Goal: Information Seeking & Learning: Check status

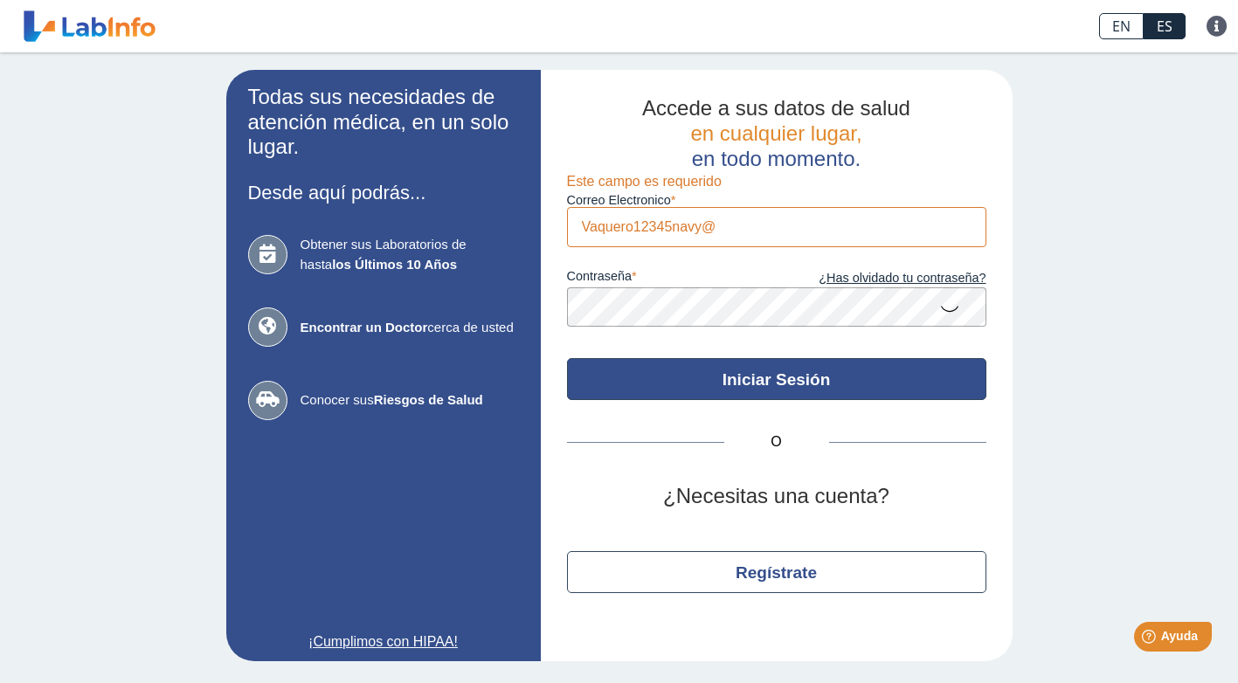
click at [773, 391] on button "Iniciar Sesión" at bounding box center [776, 379] width 419 height 42
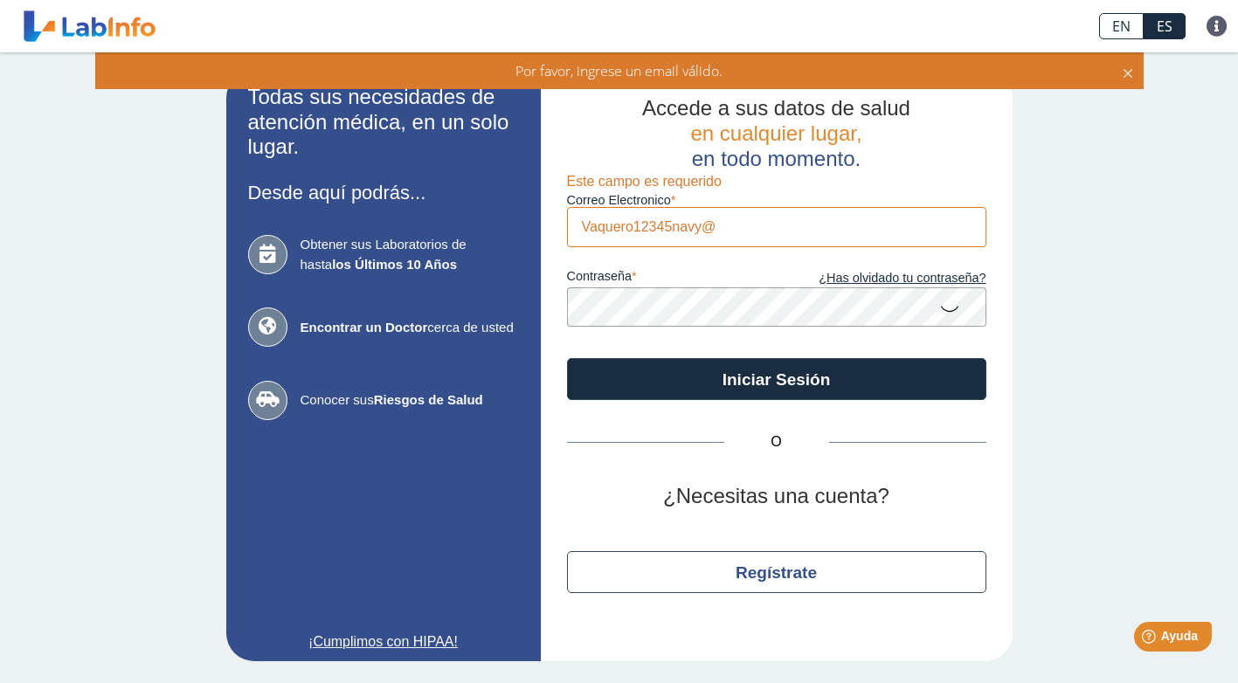
click at [1124, 69] on icon at bounding box center [1128, 70] width 14 height 19
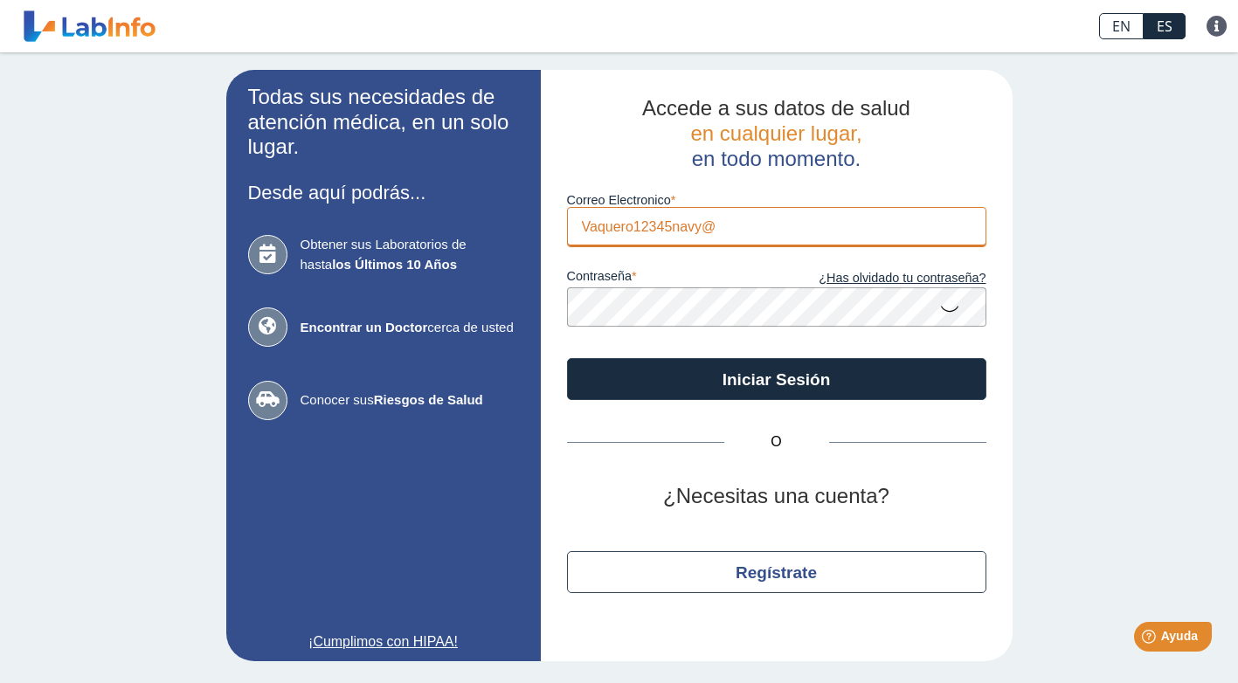
click at [743, 234] on input "Vaquero12345navy@" at bounding box center [776, 226] width 419 height 39
click at [716, 224] on input "Vaquero12345navy@" at bounding box center [776, 226] width 419 height 39
click at [715, 224] on input "Vaquero12345navy@" at bounding box center [776, 226] width 419 height 39
click at [720, 231] on input "Vaquero12345navy@" at bounding box center [776, 226] width 419 height 39
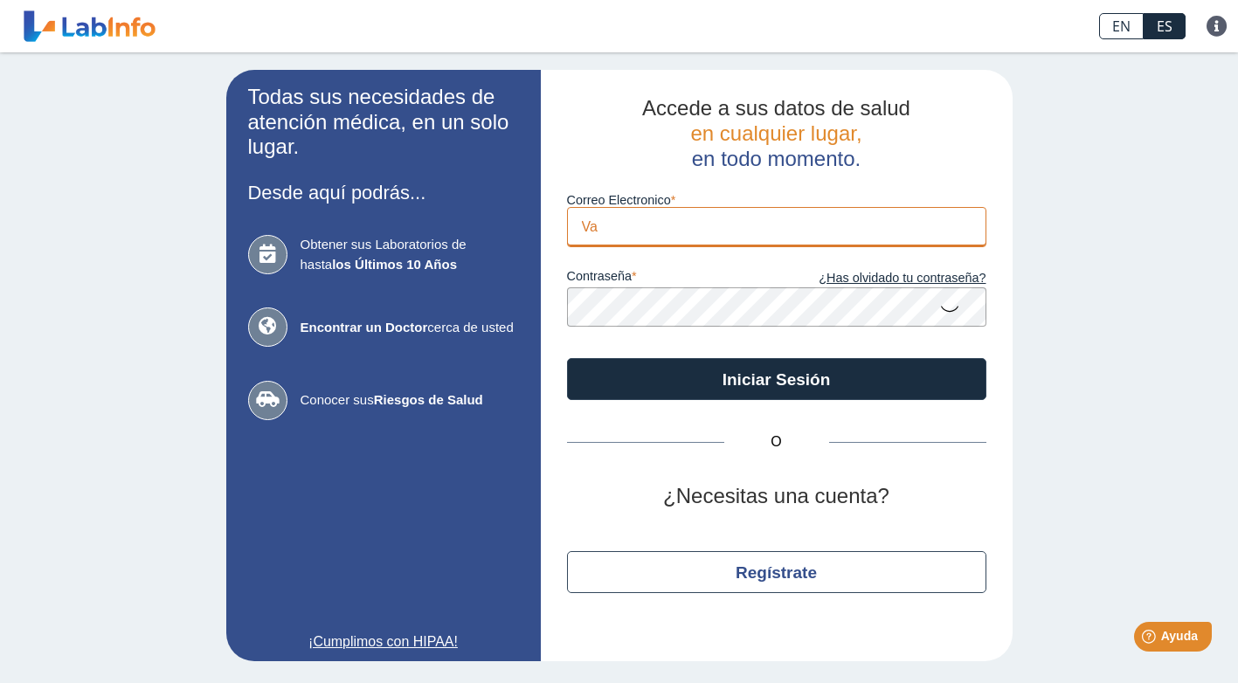
type input "V"
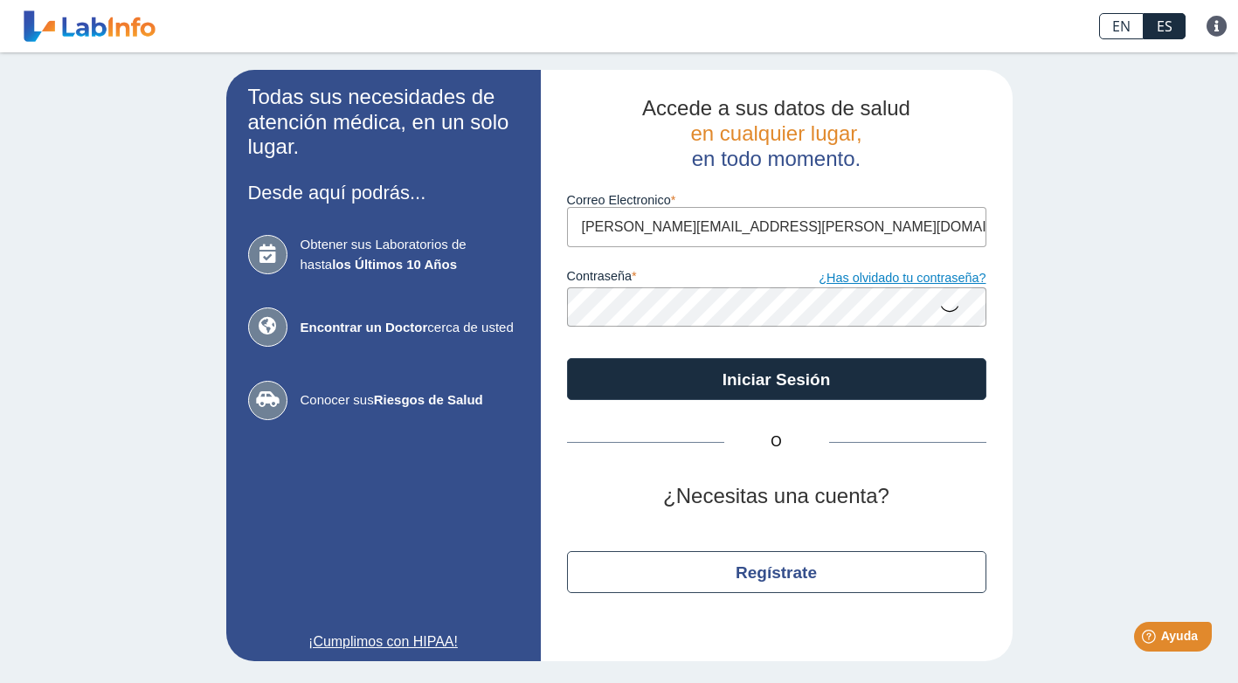
type input "[PERSON_NAME][EMAIL_ADDRESS][PERSON_NAME][DOMAIN_NAME]"
click at [898, 284] on link "¿Has olvidado tu contraseña?" at bounding box center [882, 278] width 210 height 19
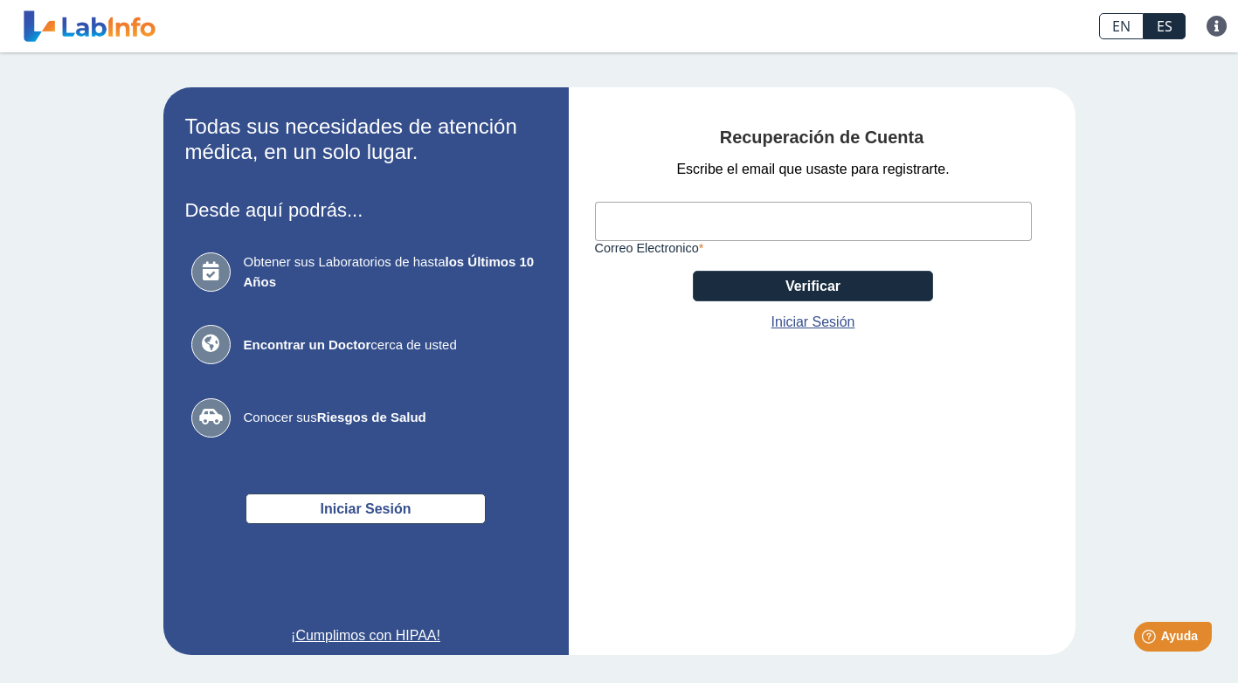
click at [639, 230] on input "Correo Electronico" at bounding box center [813, 221] width 437 height 39
type input "tomas.garcia@poderjudicial.pr"
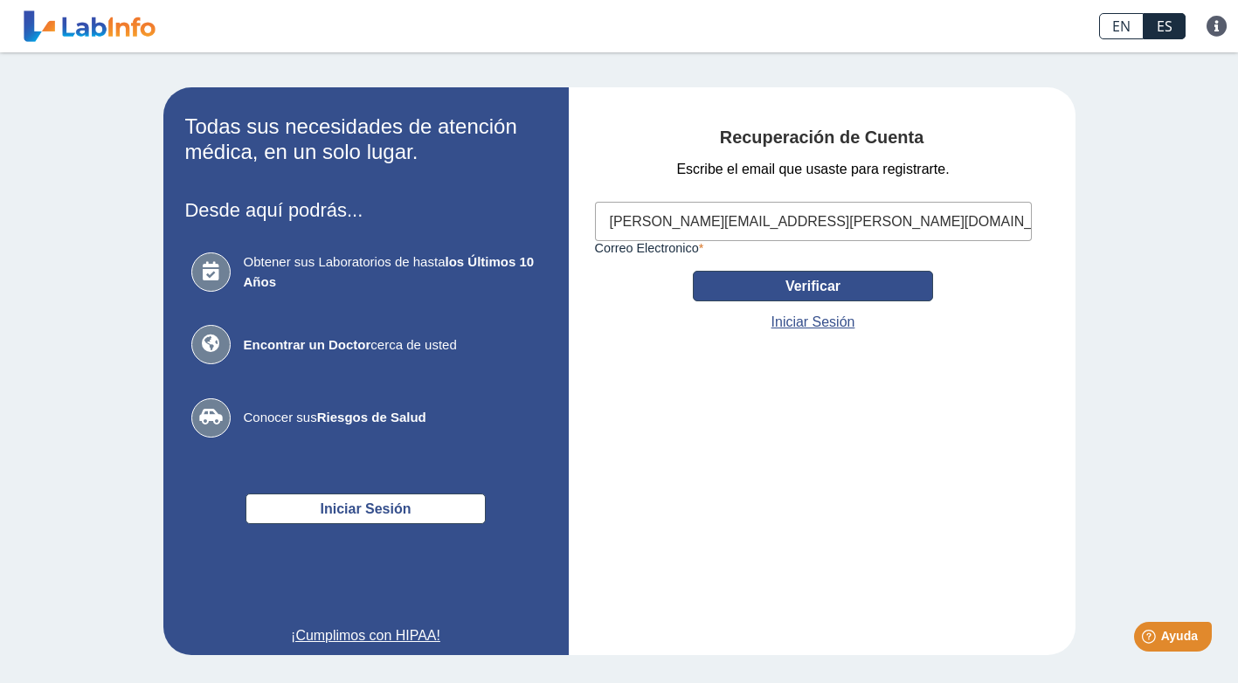
click at [801, 290] on button "Verificar" at bounding box center [813, 286] width 240 height 31
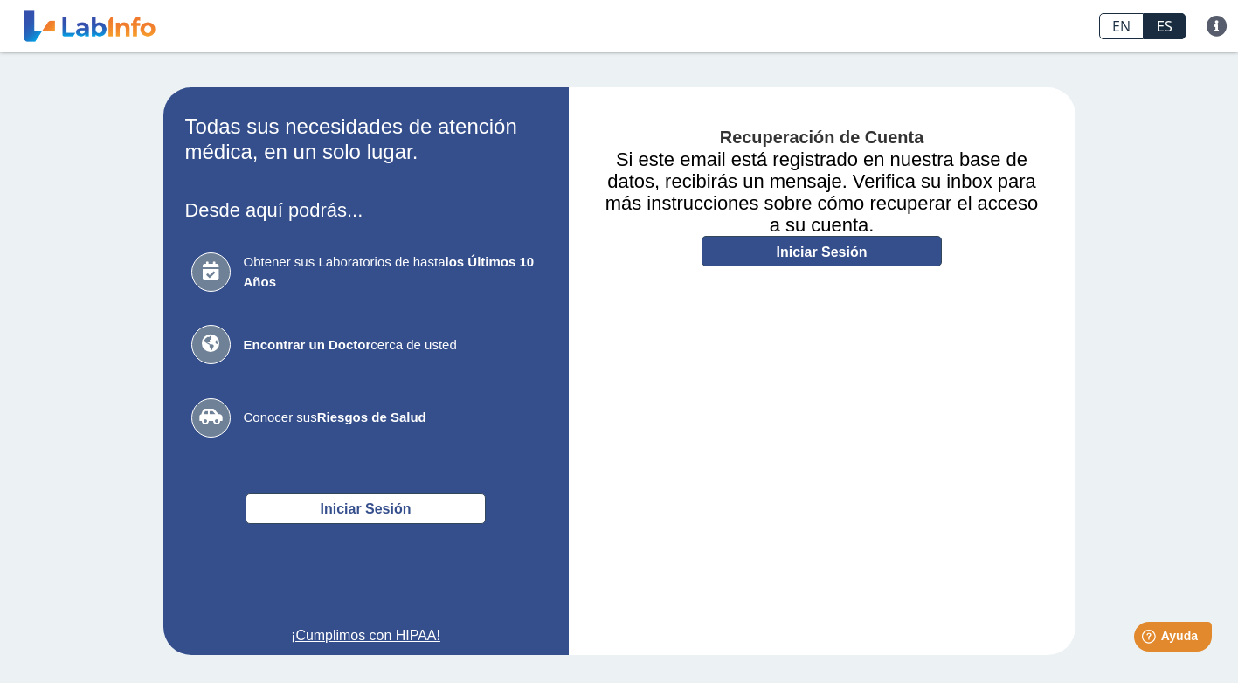
click at [790, 259] on link "Iniciar Sesión" at bounding box center [821, 251] width 240 height 31
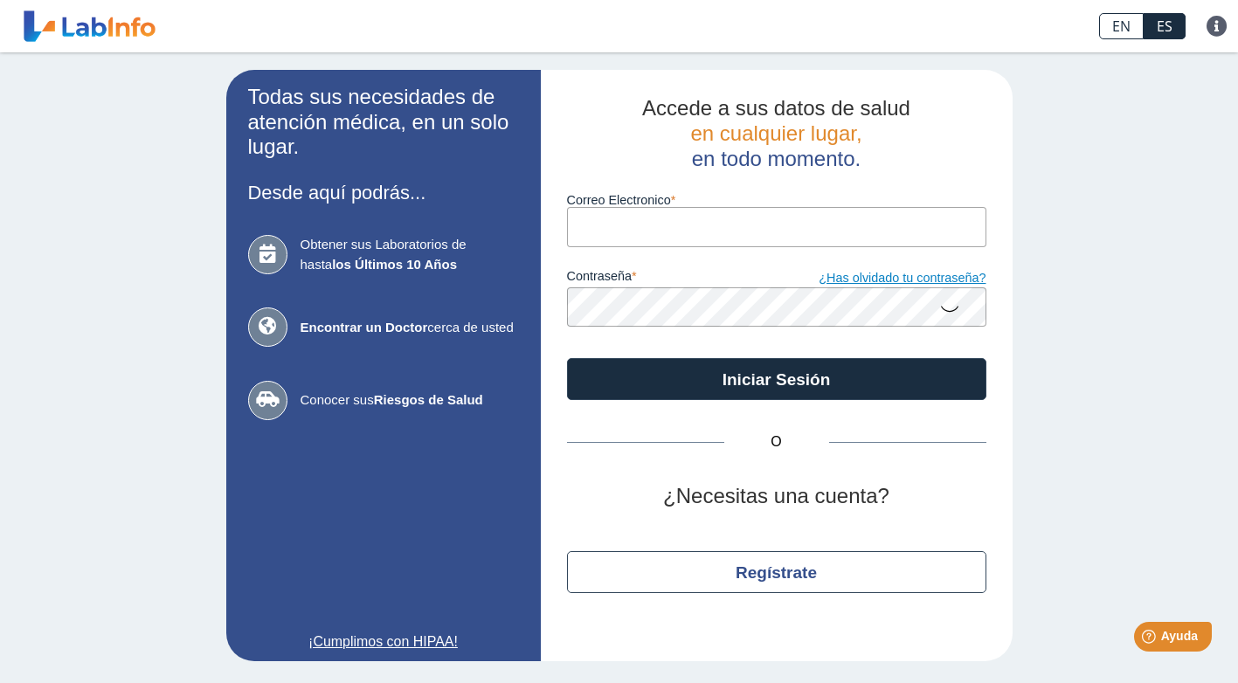
type input "[PERSON_NAME][EMAIL_ADDRESS][PERSON_NAME][DOMAIN_NAME]"
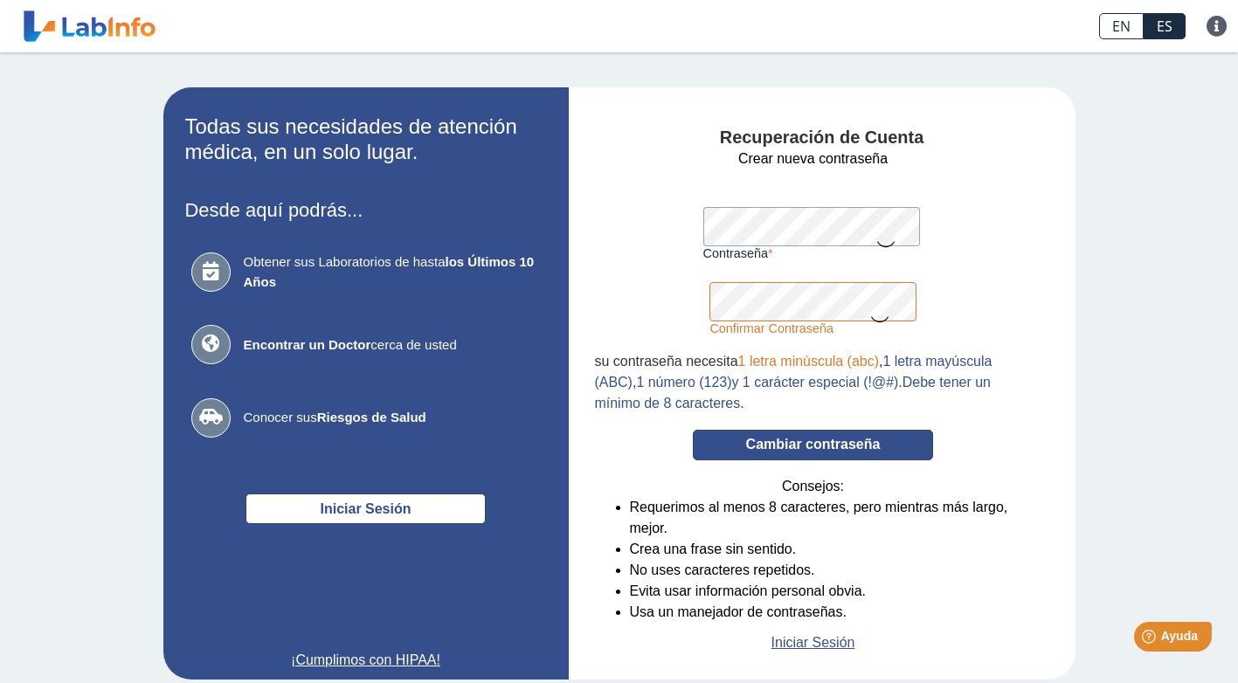
click at [693, 430] on button "Cambiar contraseña" at bounding box center [813, 445] width 240 height 31
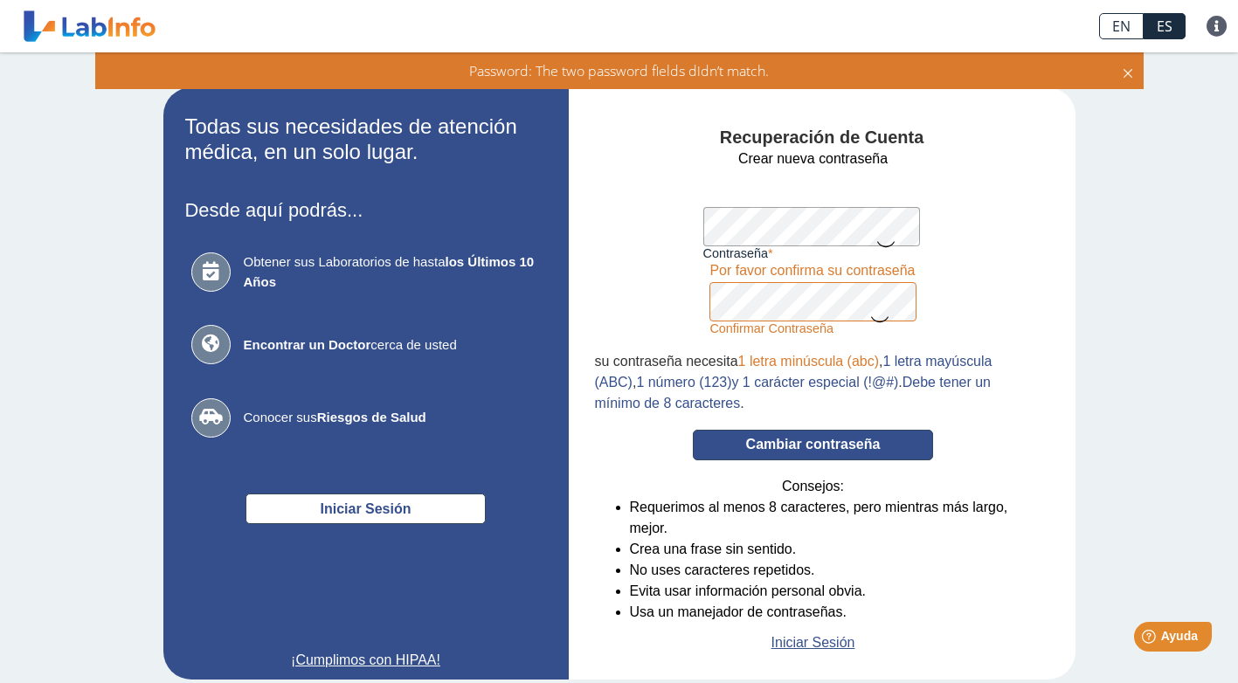
click at [783, 454] on button "Cambiar contraseña" at bounding box center [813, 445] width 240 height 31
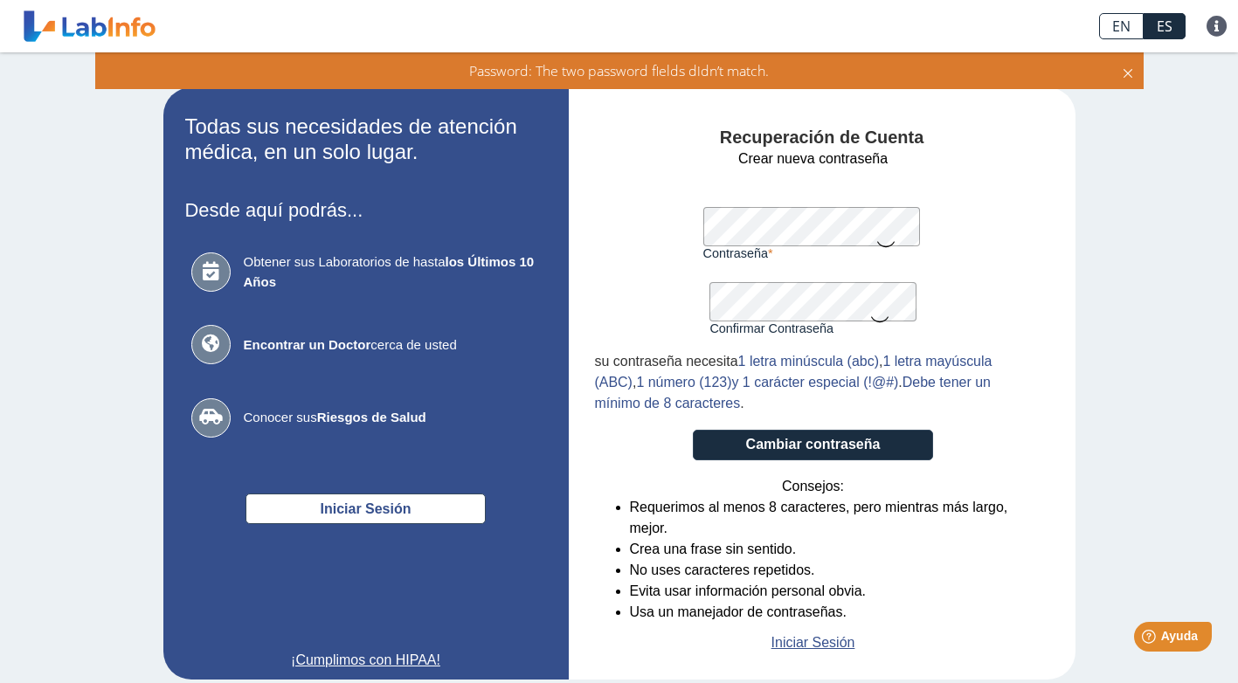
click at [693, 430] on button "Cambiar contraseña" at bounding box center [813, 445] width 240 height 31
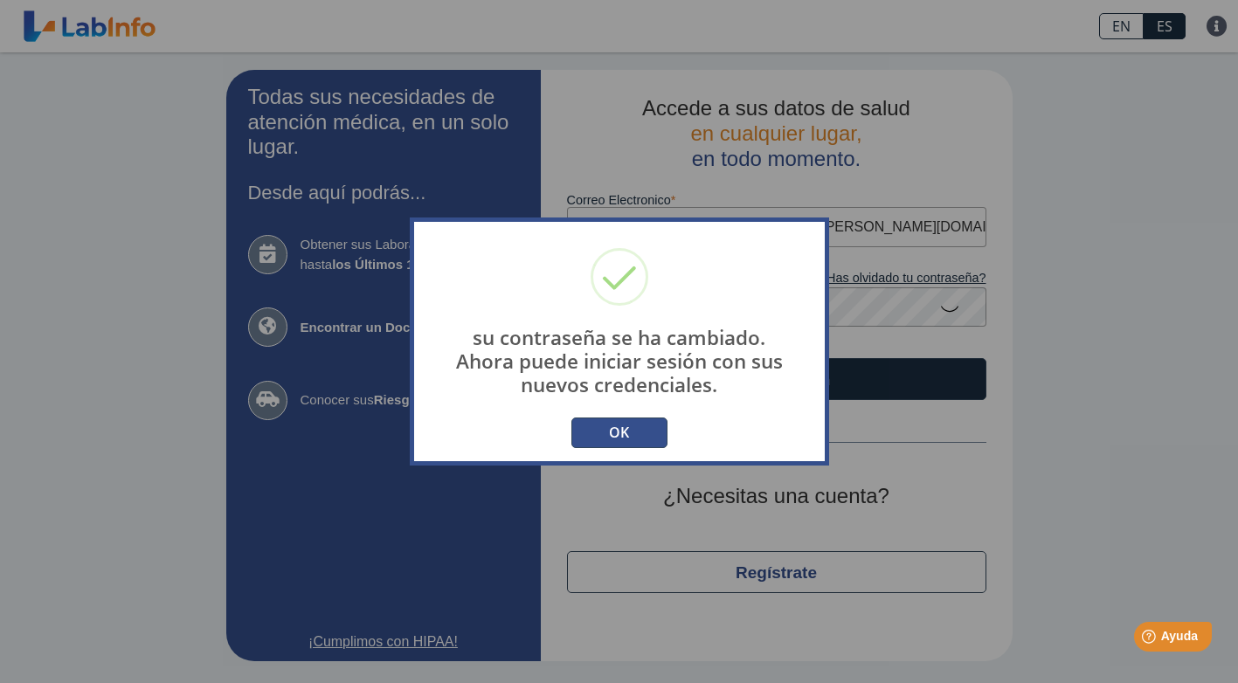
click at [631, 436] on button "OK" at bounding box center [619, 433] width 96 height 31
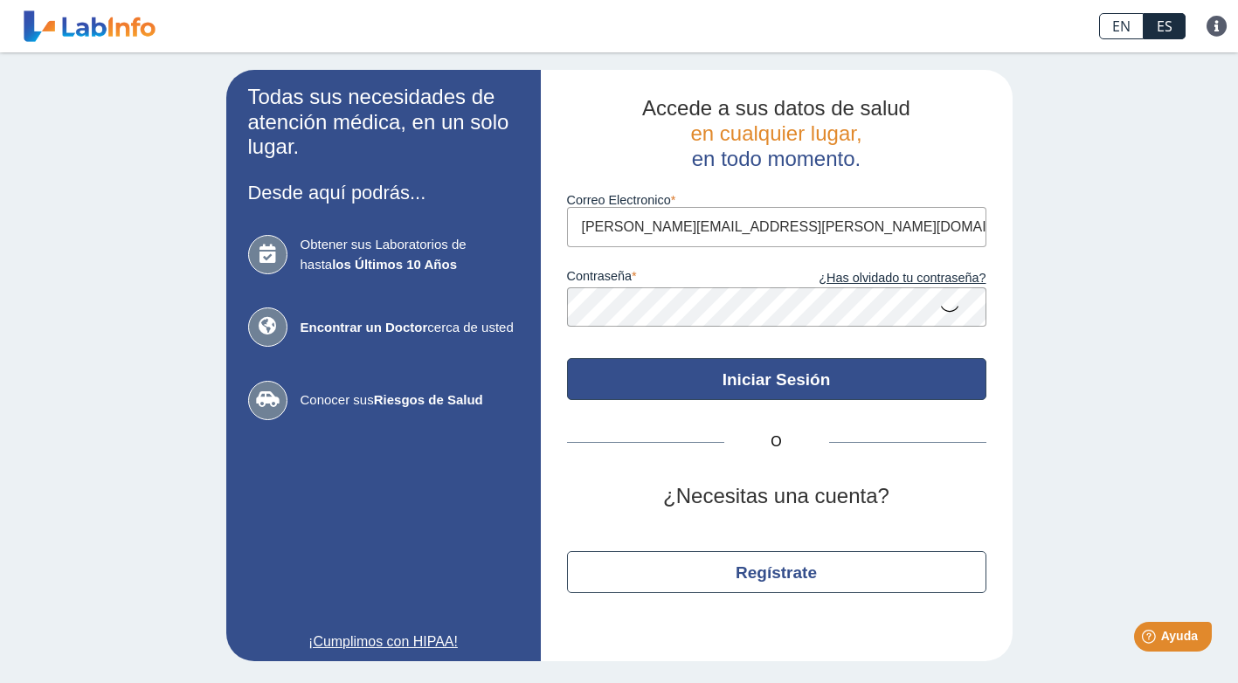
click at [824, 382] on button "Iniciar Sesión" at bounding box center [776, 379] width 419 height 42
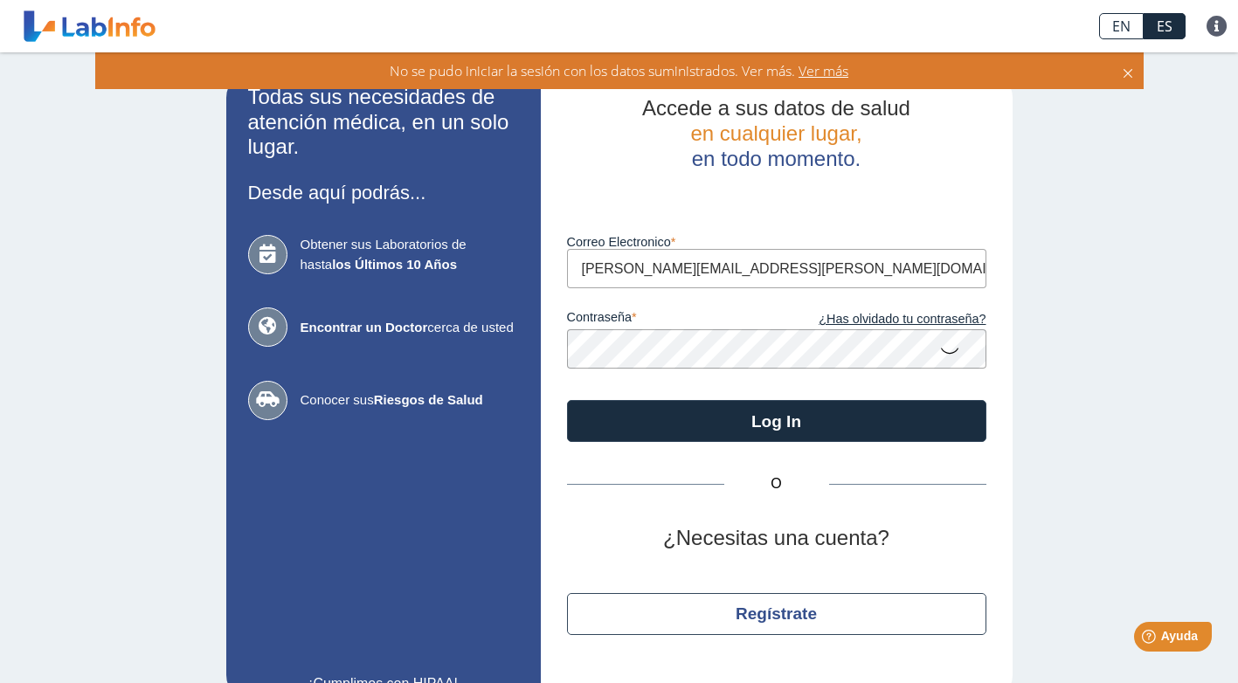
click at [786, 267] on input "[PERSON_NAME][EMAIL_ADDRESS][PERSON_NAME][DOMAIN_NAME]" at bounding box center [776, 268] width 419 height 39
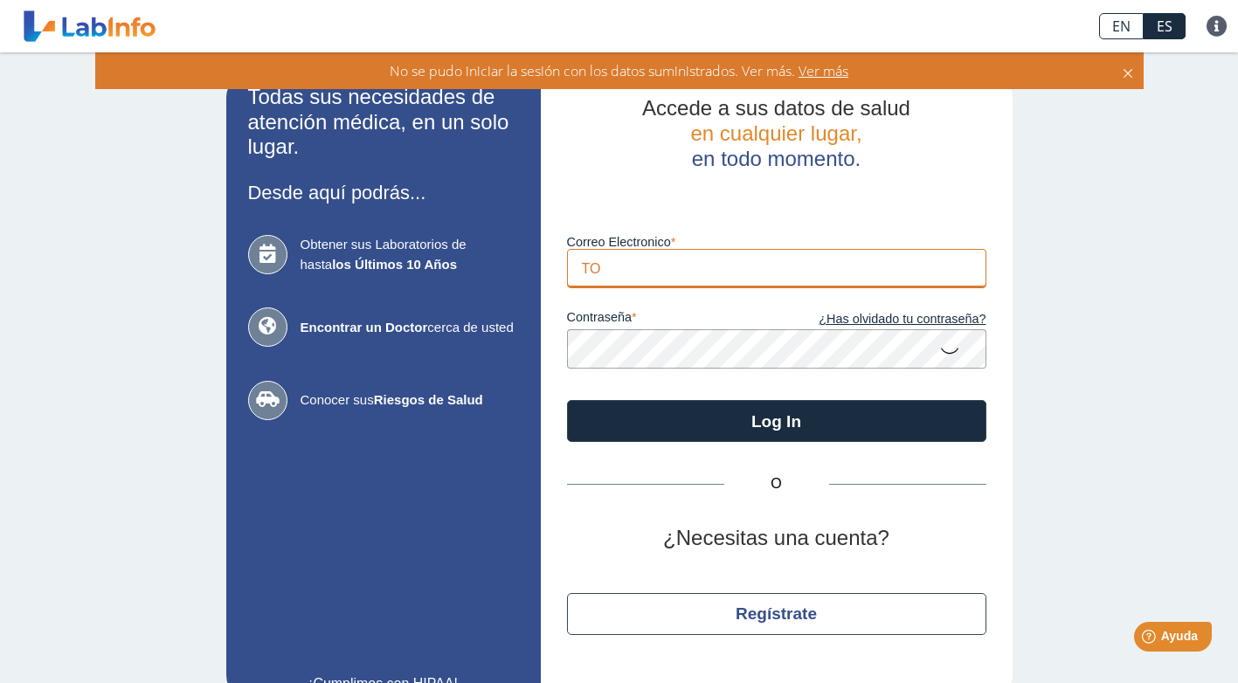
type input "T"
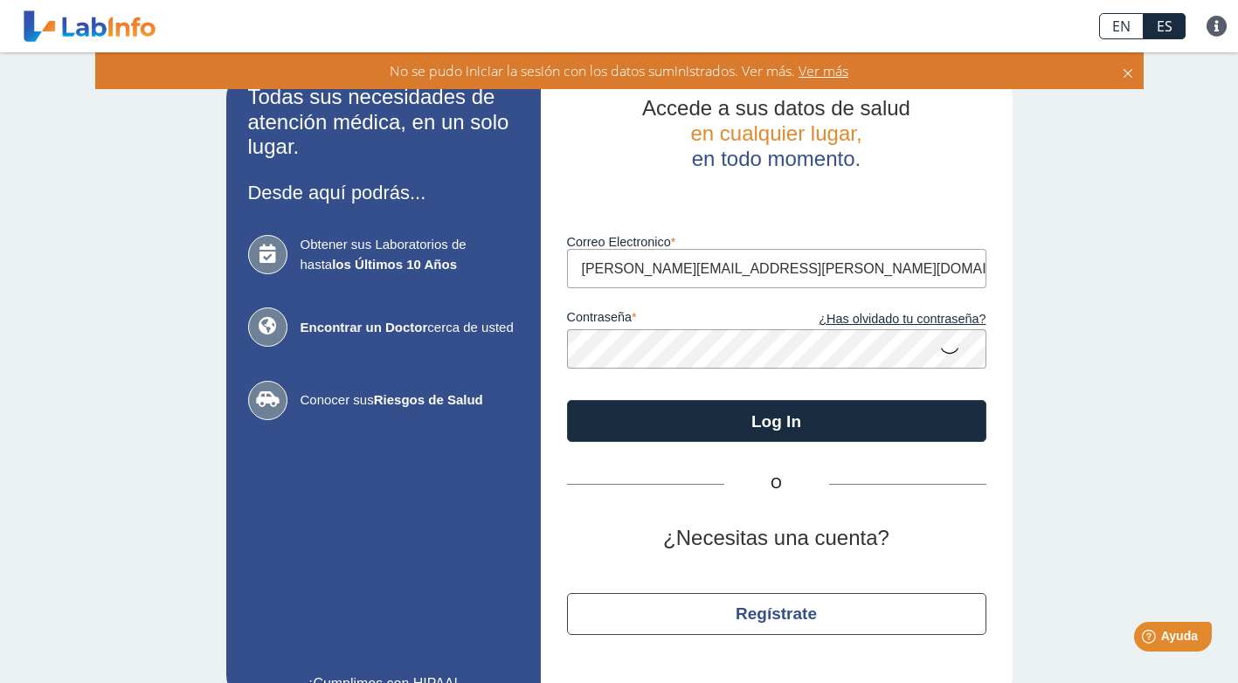
type input "[PERSON_NAME][EMAIL_ADDRESS][PERSON_NAME][DOMAIN_NAME]"
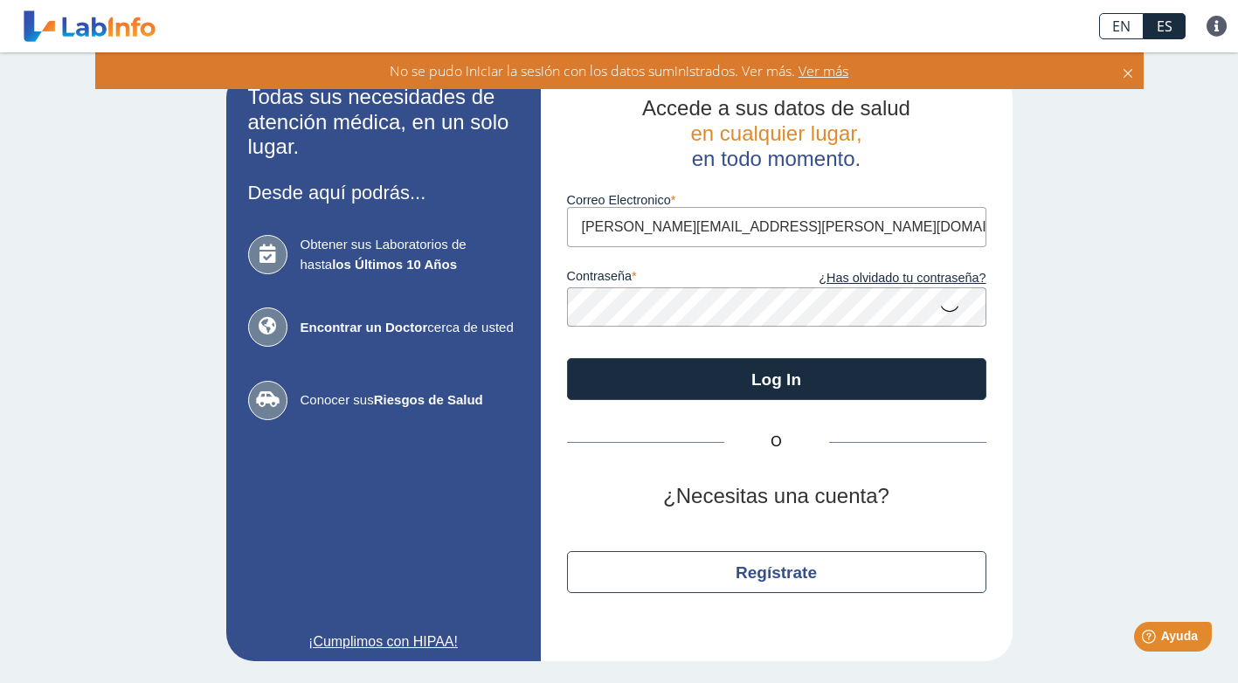
click at [659, 355] on form "Correo Electronico [PERSON_NAME][EMAIL_ADDRESS][PERSON_NAME][DOMAIN_NAME] contr…" at bounding box center [776, 285] width 419 height 229
click at [567, 358] on button "Log In" at bounding box center [776, 379] width 419 height 42
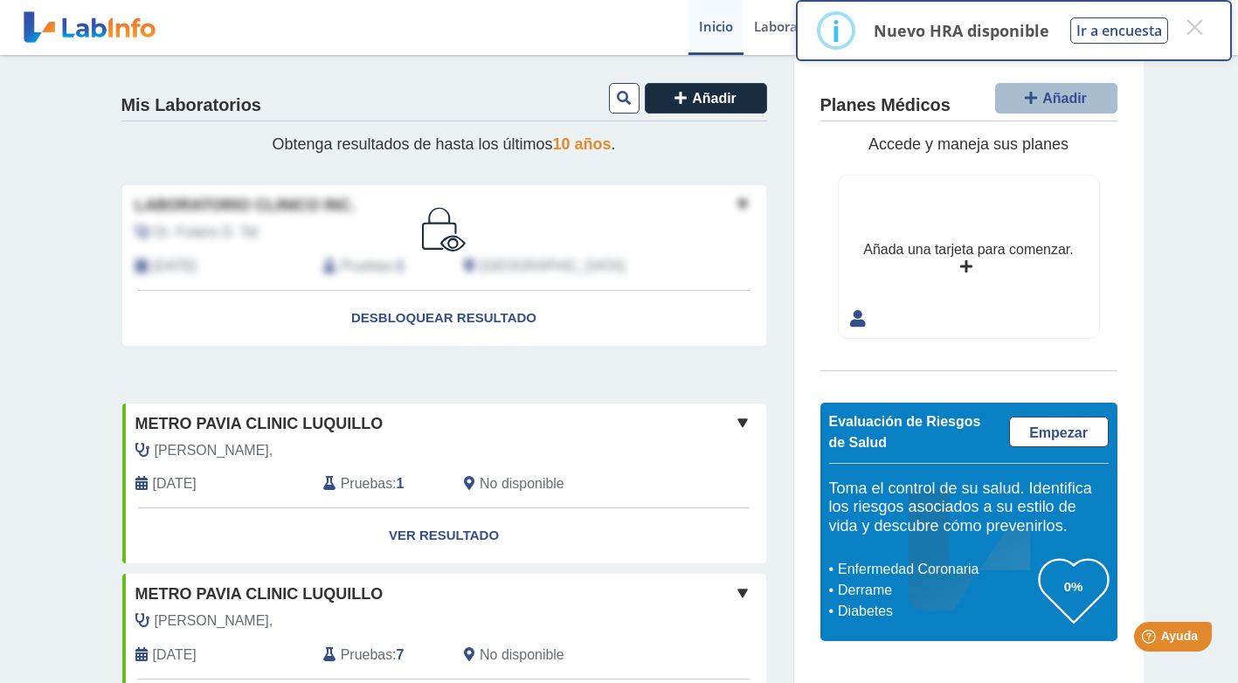
scroll to position [175, 0]
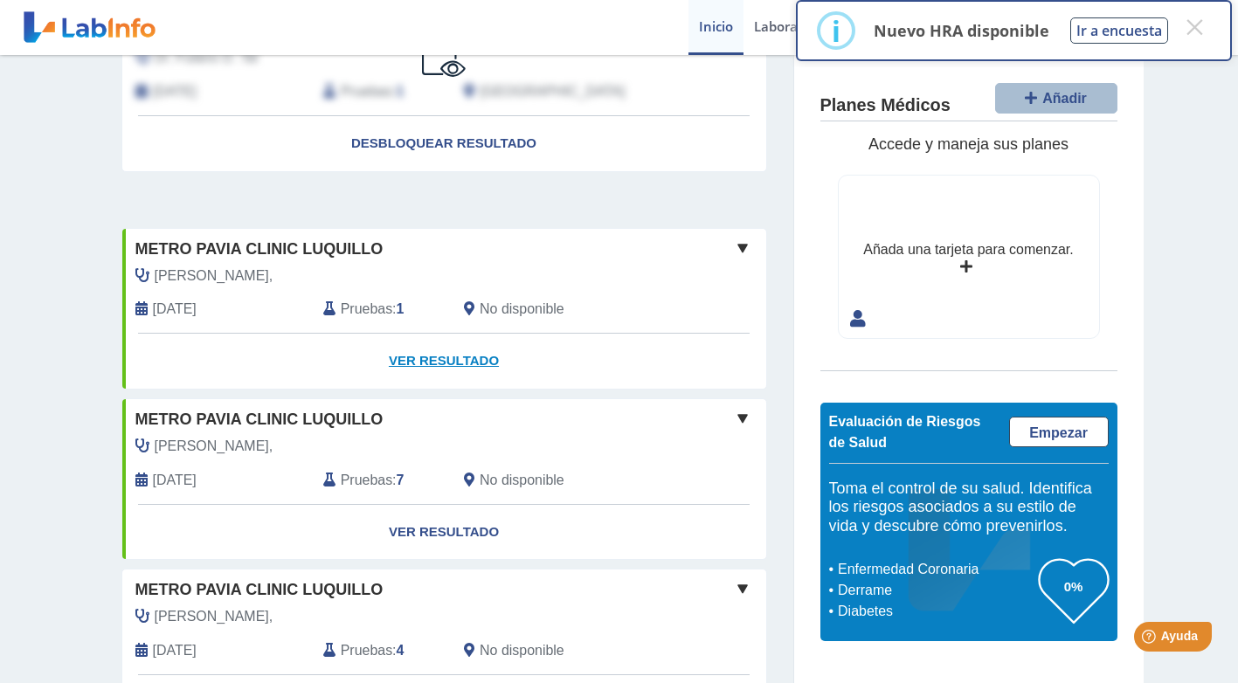
click at [441, 363] on link "Ver Resultado" at bounding box center [444, 361] width 644 height 55
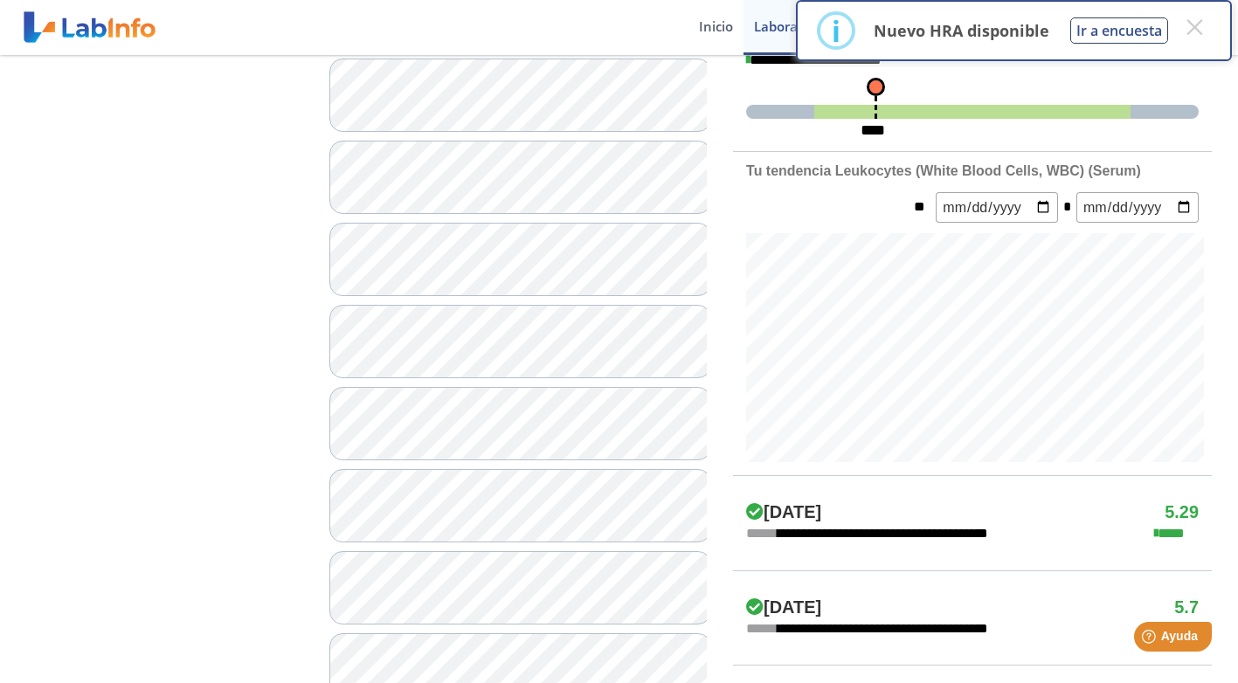
scroll to position [180, 0]
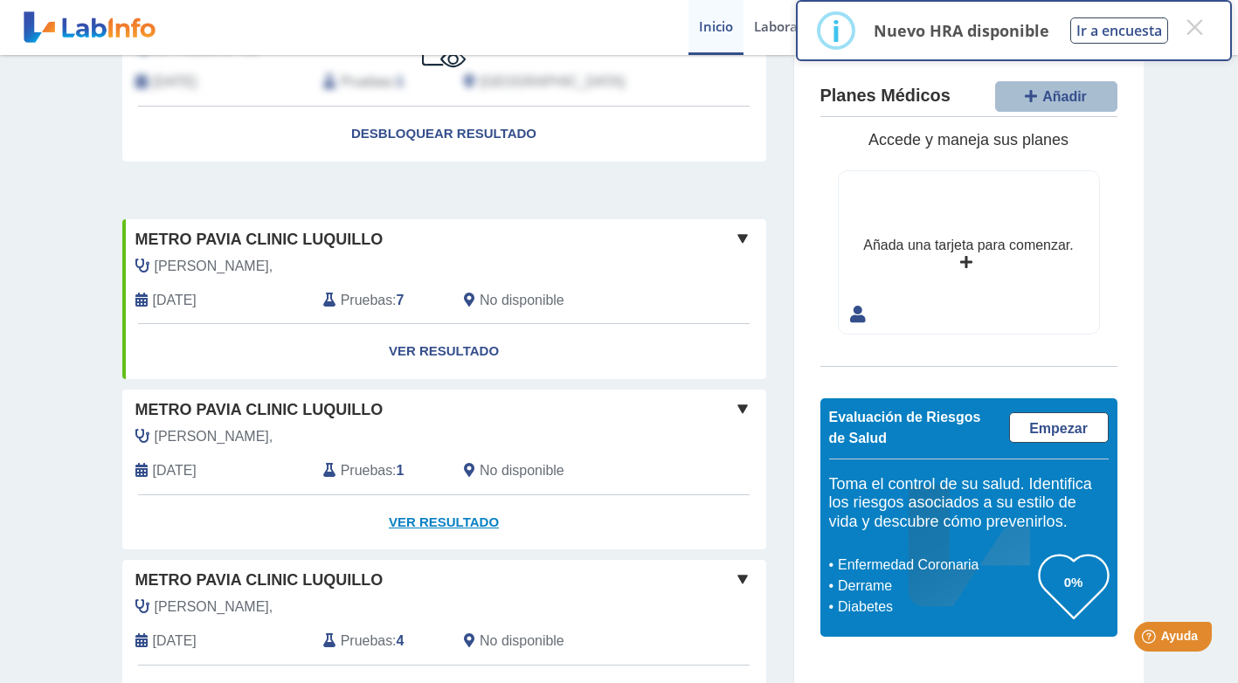
click at [454, 525] on link "Ver Resultado" at bounding box center [444, 522] width 644 height 55
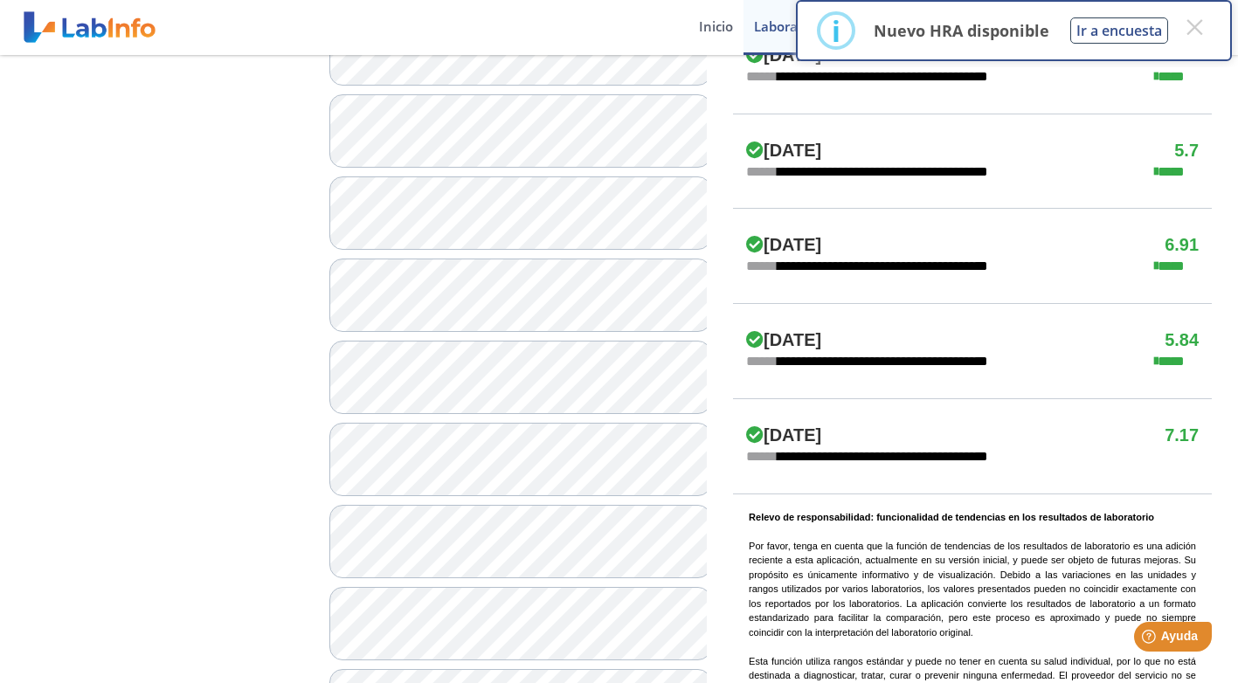
scroll to position [1315, 0]
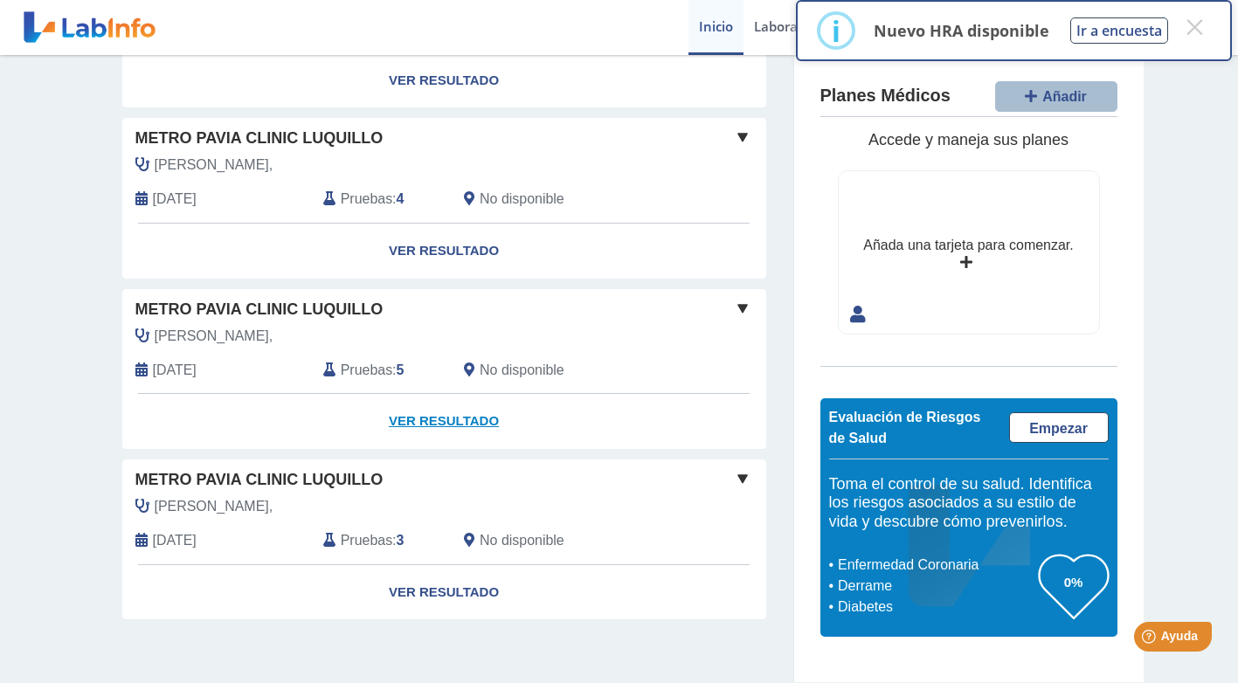
scroll to position [621, 0]
click at [424, 597] on link "Ver Resultado" at bounding box center [444, 593] width 644 height 55
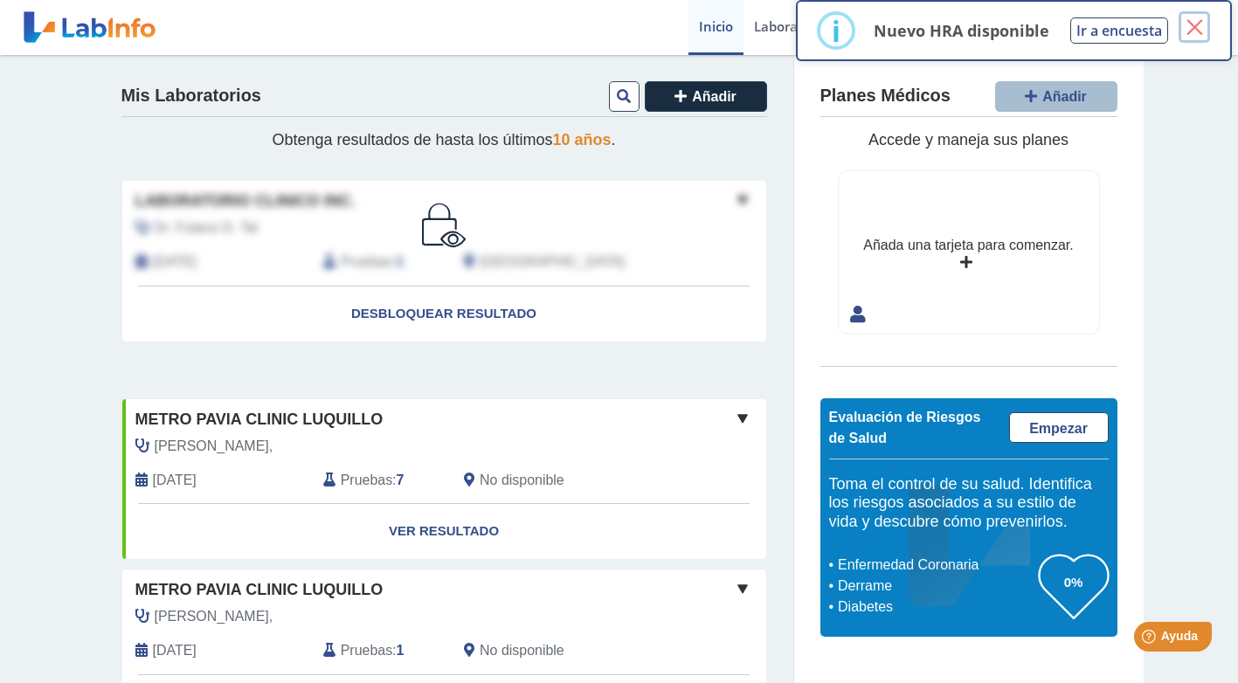
click at [1194, 24] on button "×" at bounding box center [1193, 26] width 31 height 31
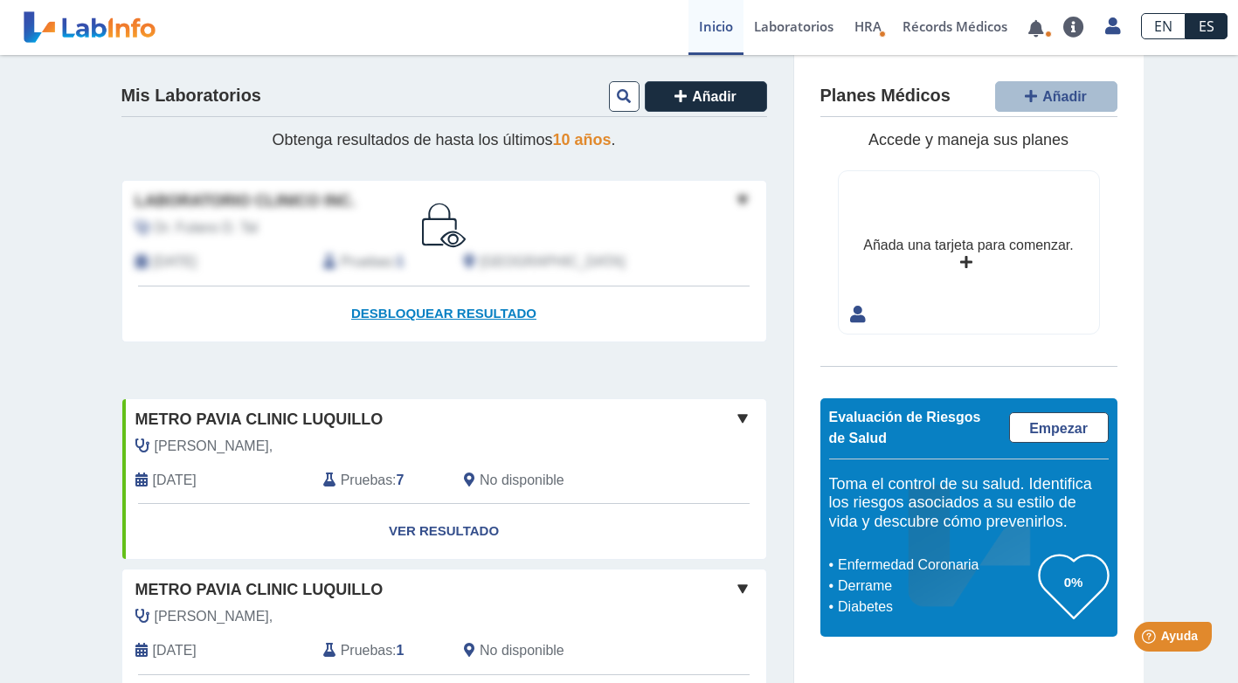
click at [454, 315] on span "Desbloquear resultado" at bounding box center [443, 313] width 185 height 15
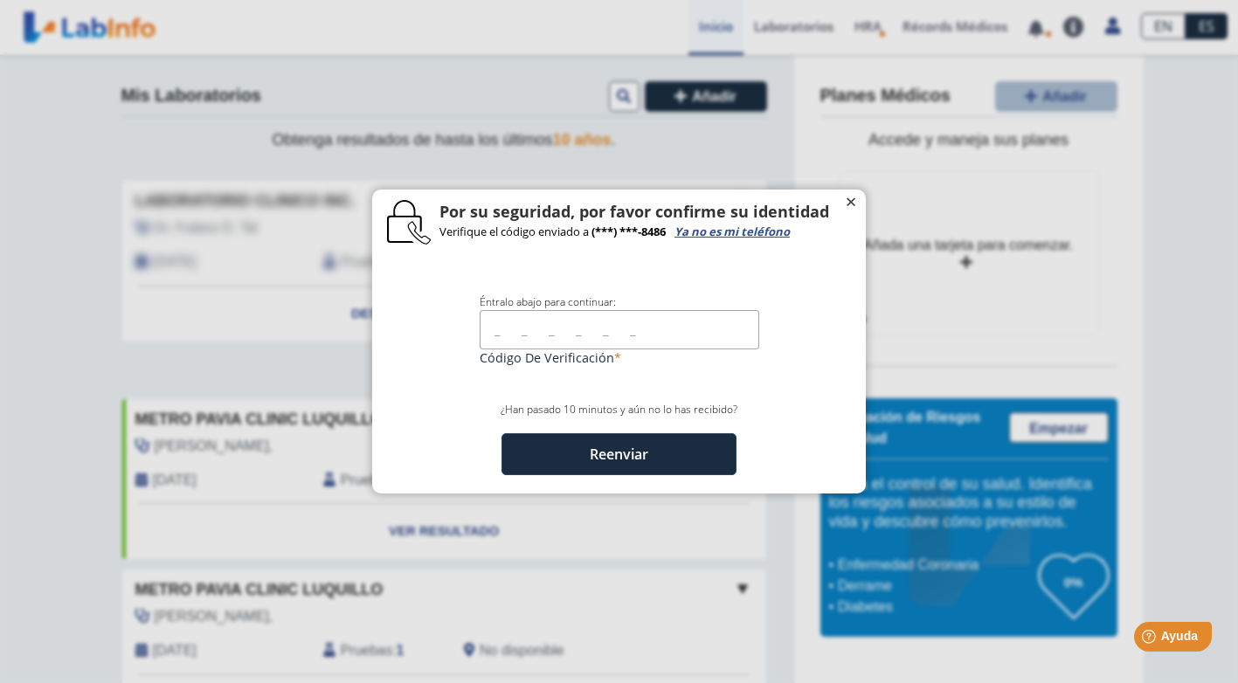
click at [845, 196] on span "×" at bounding box center [851, 198] width 12 height 21
